Goal: Task Accomplishment & Management: Manage account settings

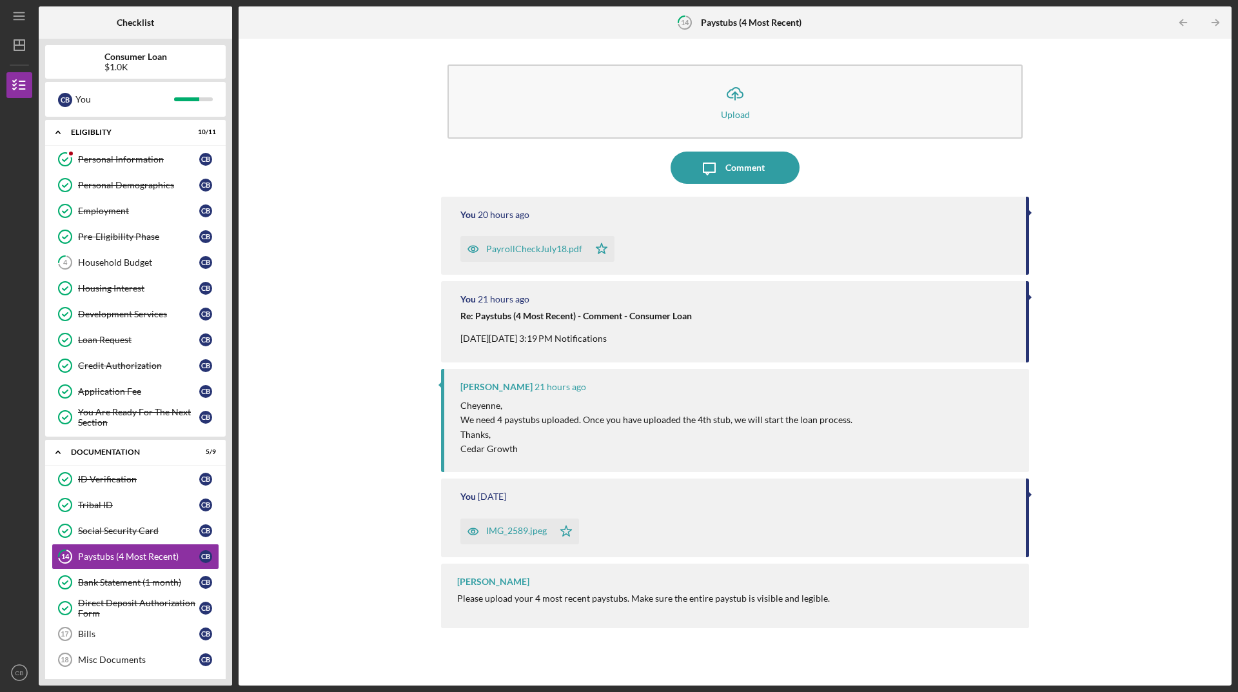
scroll to position [119, 0]
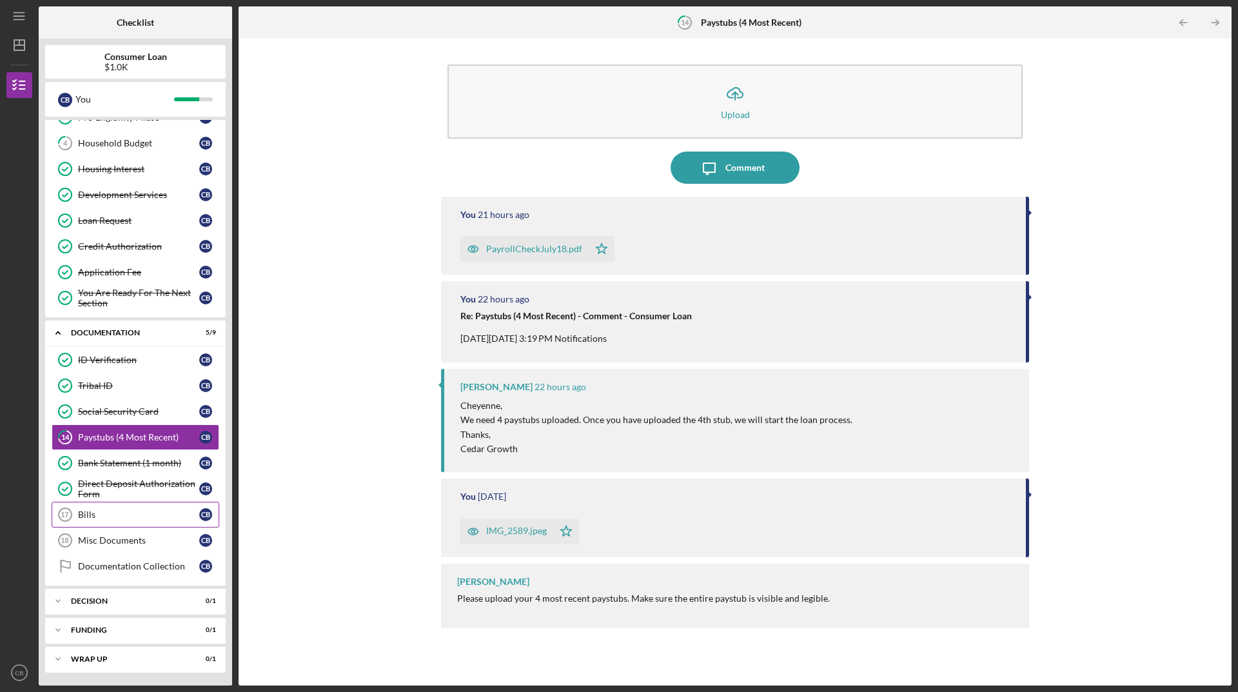
click at [86, 508] on link "Bills 17 Bills C B" at bounding box center [136, 514] width 168 height 26
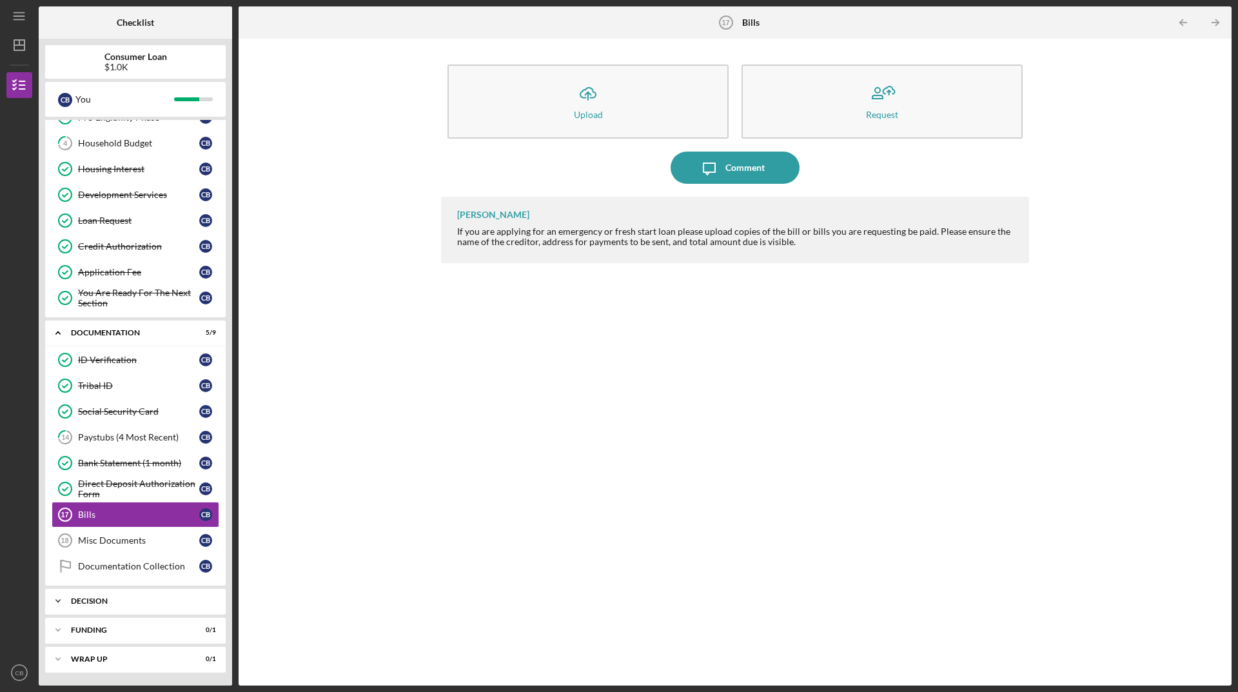
click at [148, 600] on div "Decision" at bounding box center [140, 601] width 139 height 8
click at [141, 572] on link "Documentation Collection Documentation Collection C B" at bounding box center [136, 566] width 168 height 26
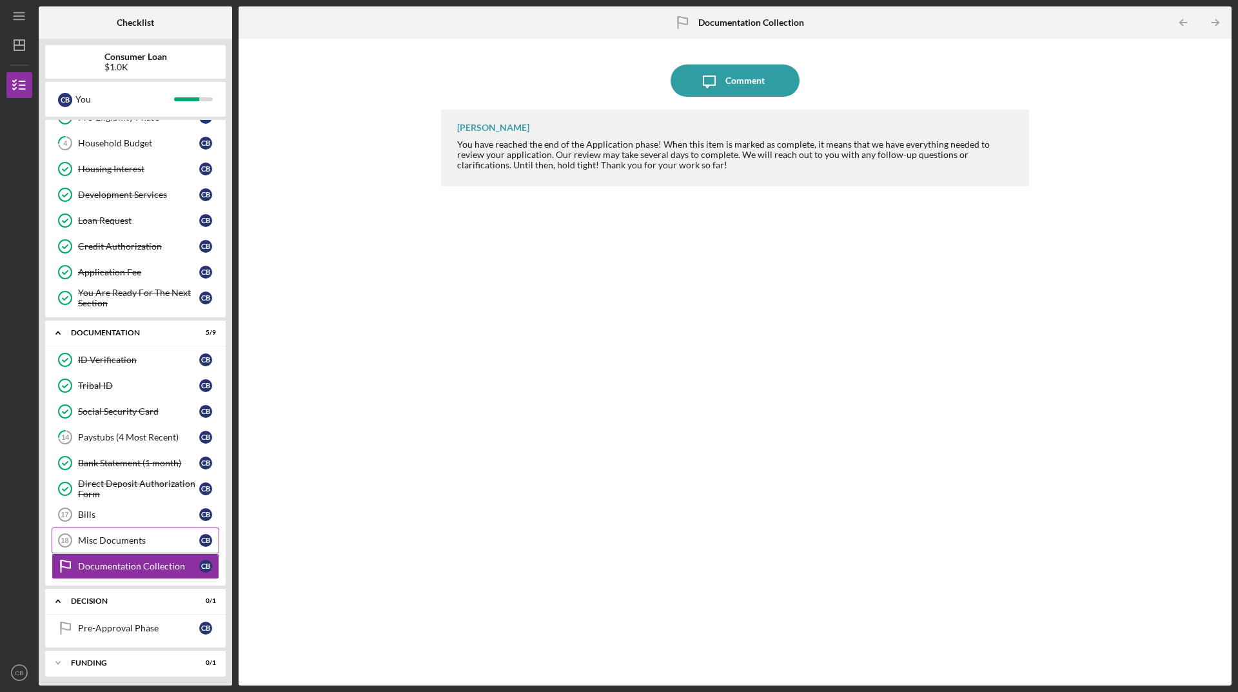
click at [143, 548] on link "Misc Documents 18 Misc Documents C B" at bounding box center [136, 540] width 168 height 26
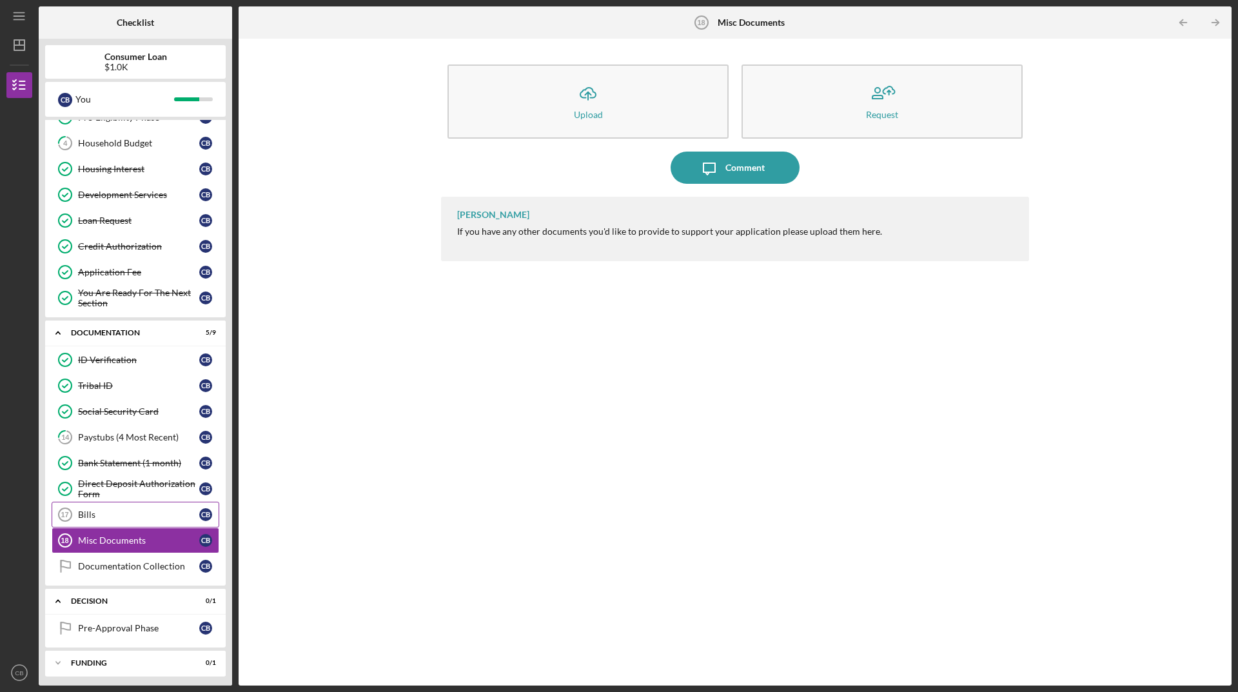
click at [137, 526] on link "Bills 17 Bills C B" at bounding box center [136, 514] width 168 height 26
